Goal: Information Seeking & Learning: Learn about a topic

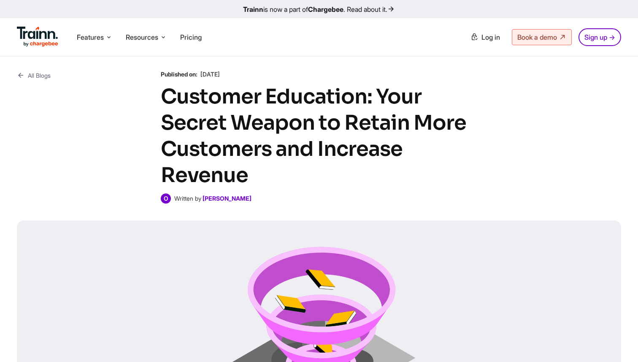
scroll to position [11, 0]
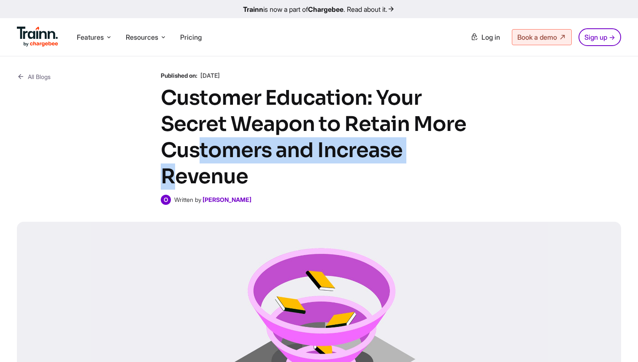
drag, startPoint x: 345, startPoint y: 128, endPoint x: 268, endPoint y: 150, distance: 79.9
click at [268, 150] on h1 "Customer Education: Your Secret Weapon to Retain More Customers and Increase Re…" at bounding box center [319, 137] width 316 height 105
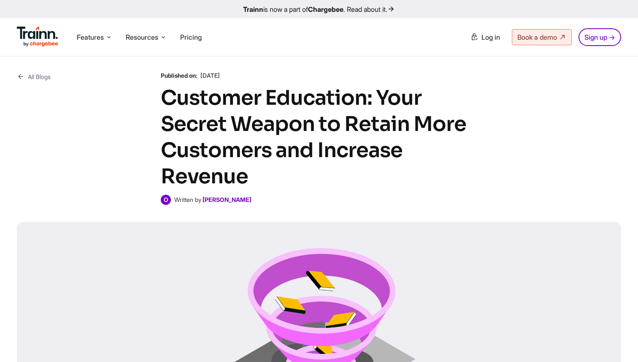
drag, startPoint x: 320, startPoint y: 149, endPoint x: 332, endPoint y: 166, distance: 21.5
click at [332, 167] on h1 "Customer Education: Your Secret Weapon to Retain More Customers and Increase Re…" at bounding box center [319, 137] width 316 height 105
click at [332, 166] on h1 "Customer Education: Your Secret Weapon to Retain More Customers and Increase Re…" at bounding box center [319, 137] width 316 height 105
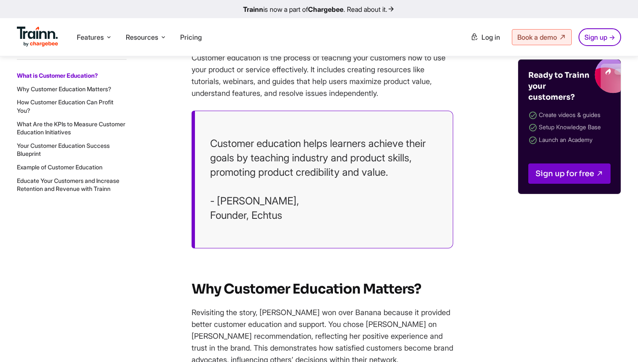
scroll to position [722, 0]
drag, startPoint x: 219, startPoint y: 200, endPoint x: 286, endPoint y: 200, distance: 66.7
click at [286, 200] on blockquote "Customer education helps learners achieve their goals by teaching industry and …" at bounding box center [323, 179] width 262 height 138
click at [284, 210] on blockquote "Customer education helps learners achieve their goals by teaching industry and …" at bounding box center [323, 179] width 262 height 138
drag, startPoint x: 218, startPoint y: 200, endPoint x: 282, endPoint y: 198, distance: 64.6
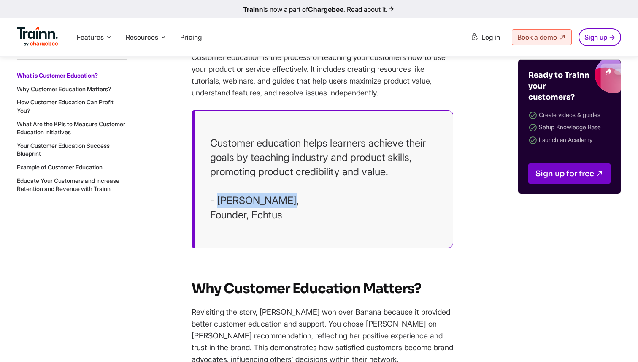
click at [282, 198] on blockquote "Customer education helps learners achieve their goals by teaching industry and …" at bounding box center [323, 179] width 262 height 138
drag, startPoint x: 219, startPoint y: 201, endPoint x: 283, endPoint y: 196, distance: 64.3
click at [283, 196] on blockquote "Customer education helps learners achieve their goals by teaching industry and …" at bounding box center [323, 179] width 262 height 138
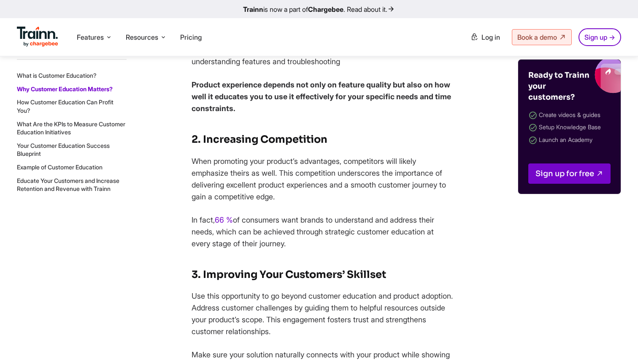
scroll to position [1370, 0]
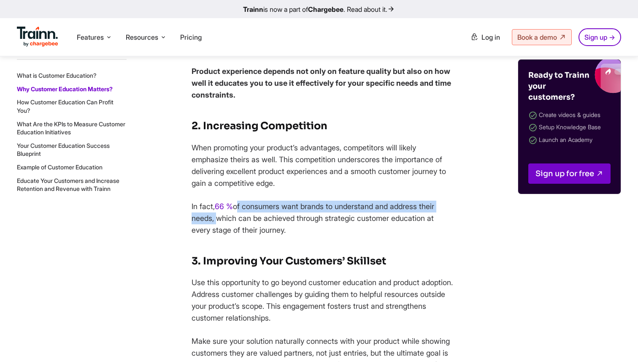
drag, startPoint x: 238, startPoint y: 206, endPoint x: 212, endPoint y: 217, distance: 28.5
click at [212, 217] on p "In fact, 66 % of consumers want brands to understand and address their needs, w…" at bounding box center [323, 217] width 262 height 35
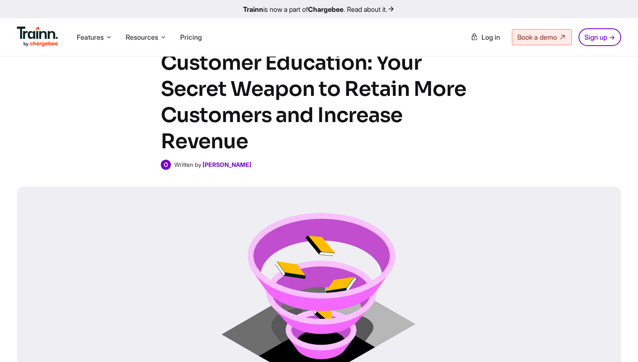
scroll to position [0, 0]
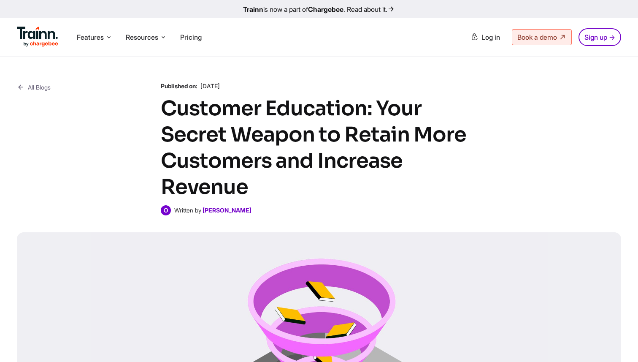
click at [35, 87] on link "All Blogs" at bounding box center [34, 87] width 34 height 11
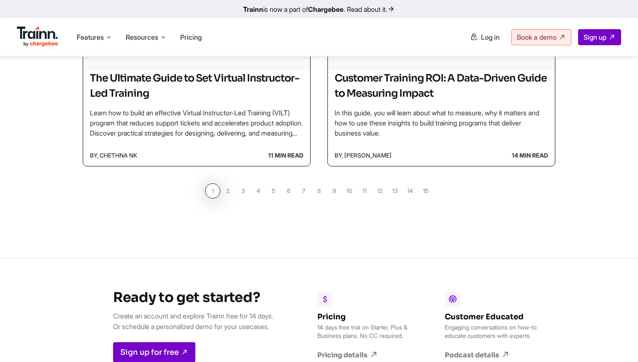
scroll to position [842, 0]
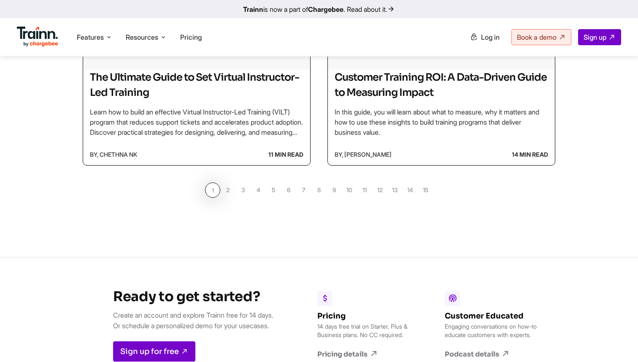
click at [283, 193] on link "6" at bounding box center [288, 189] width 15 height 15
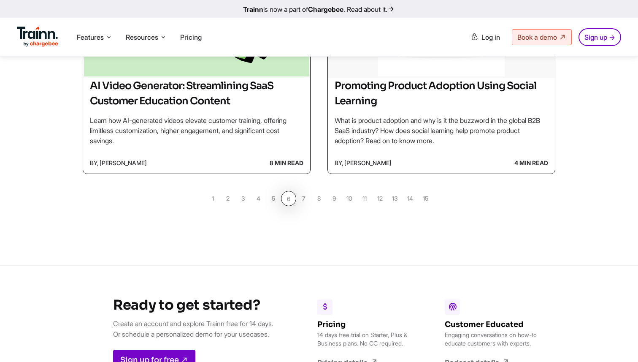
scroll to position [833, 0]
click at [263, 200] on link "4" at bounding box center [258, 198] width 15 height 15
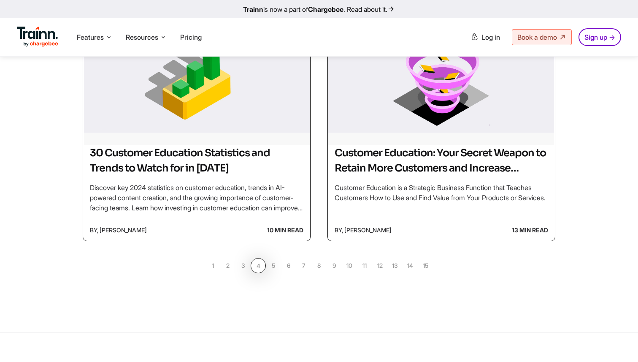
scroll to position [668, 0]
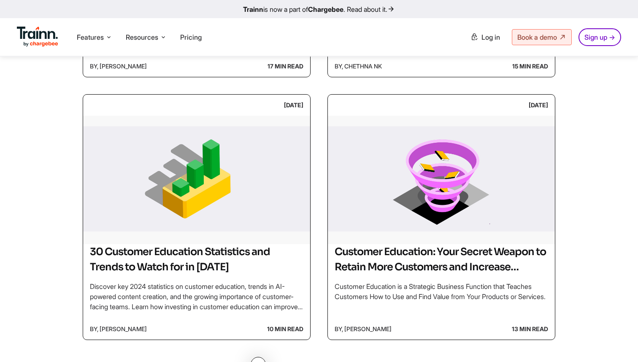
click at [263, 200] on img at bounding box center [196, 179] width 227 height 127
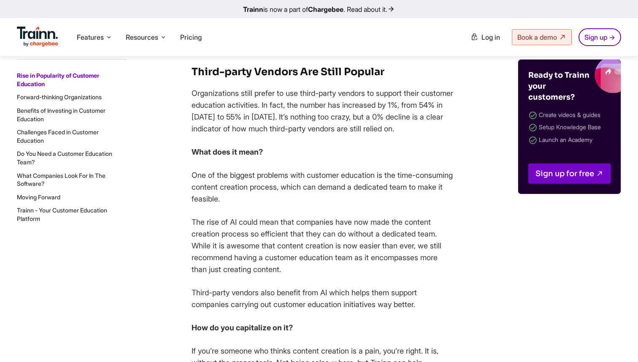
scroll to position [967, 0]
